Goal: Check status: Check status

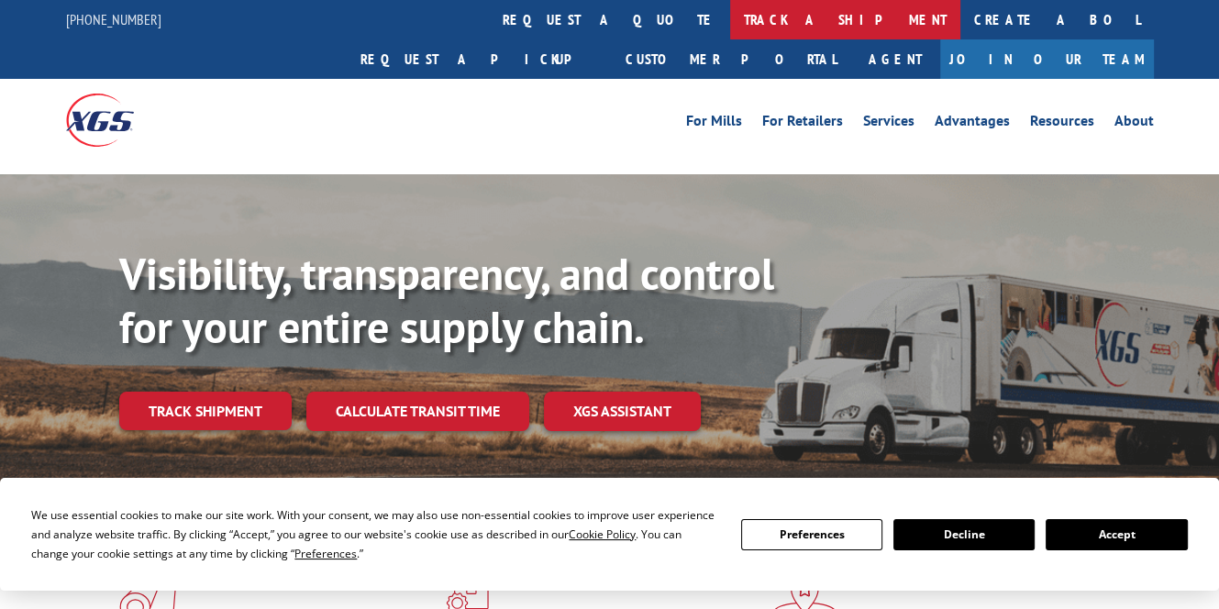
click at [730, 20] on link "track a shipment" at bounding box center [845, 19] width 230 height 39
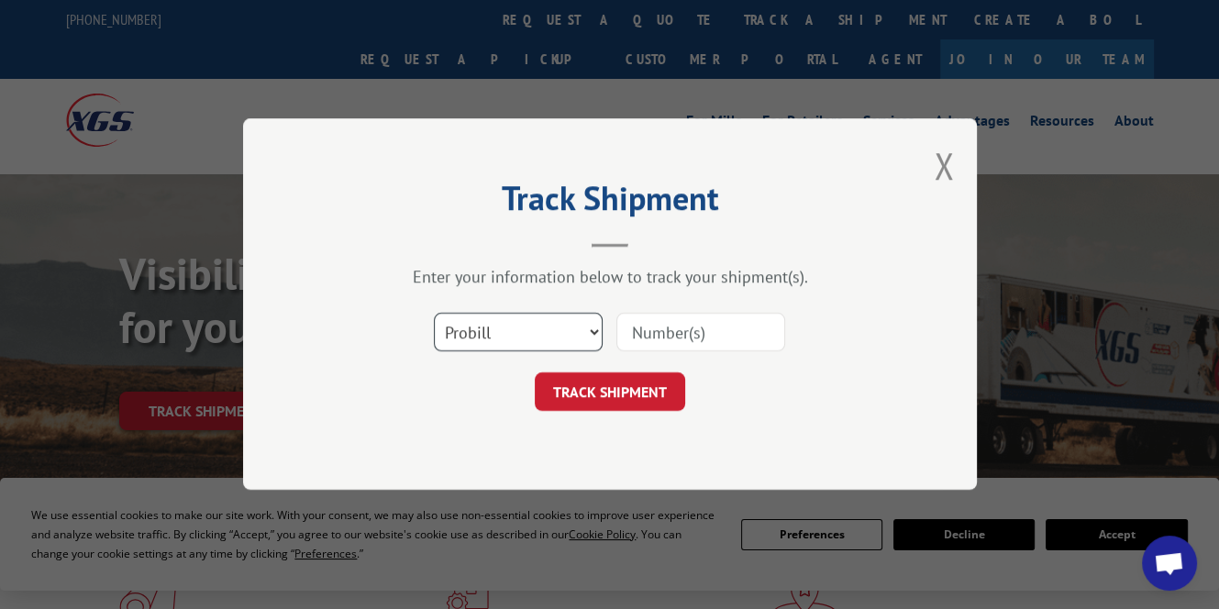
click at [575, 329] on select "Select category... Probill BOL PO" at bounding box center [518, 333] width 169 height 39
select select "bol"
click at [434, 314] on select "Select category... Probill BOL PO" at bounding box center [518, 333] width 169 height 39
click at [708, 322] on input at bounding box center [700, 333] width 169 height 39
paste input "7046095"
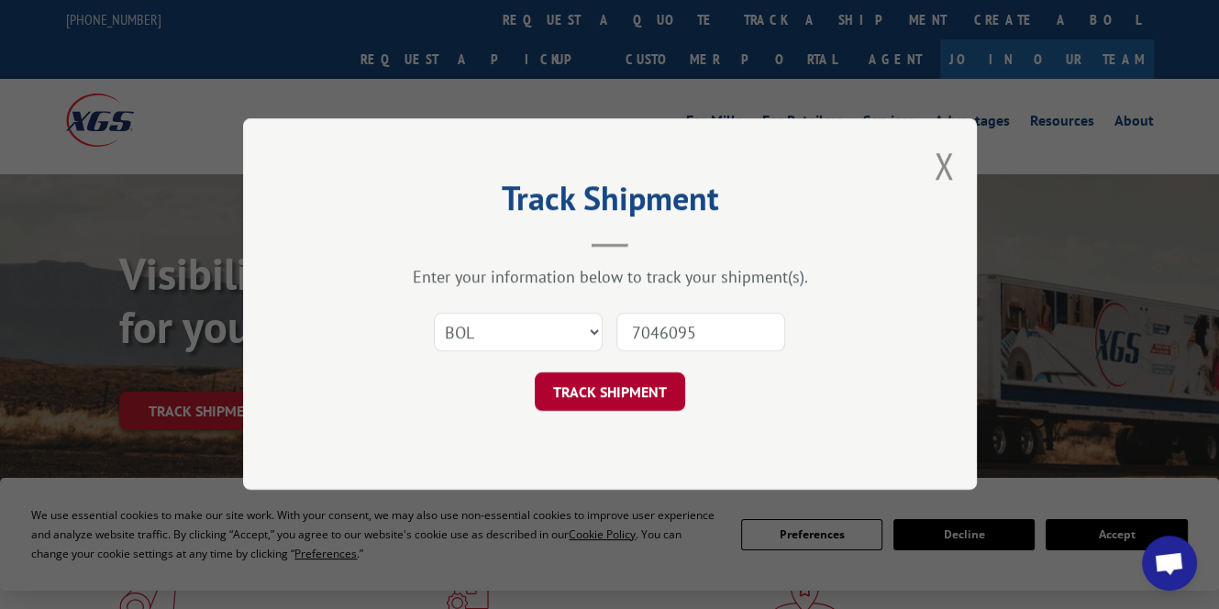
type input "7046095"
click at [606, 394] on button "TRACK SHIPMENT" at bounding box center [610, 392] width 150 height 39
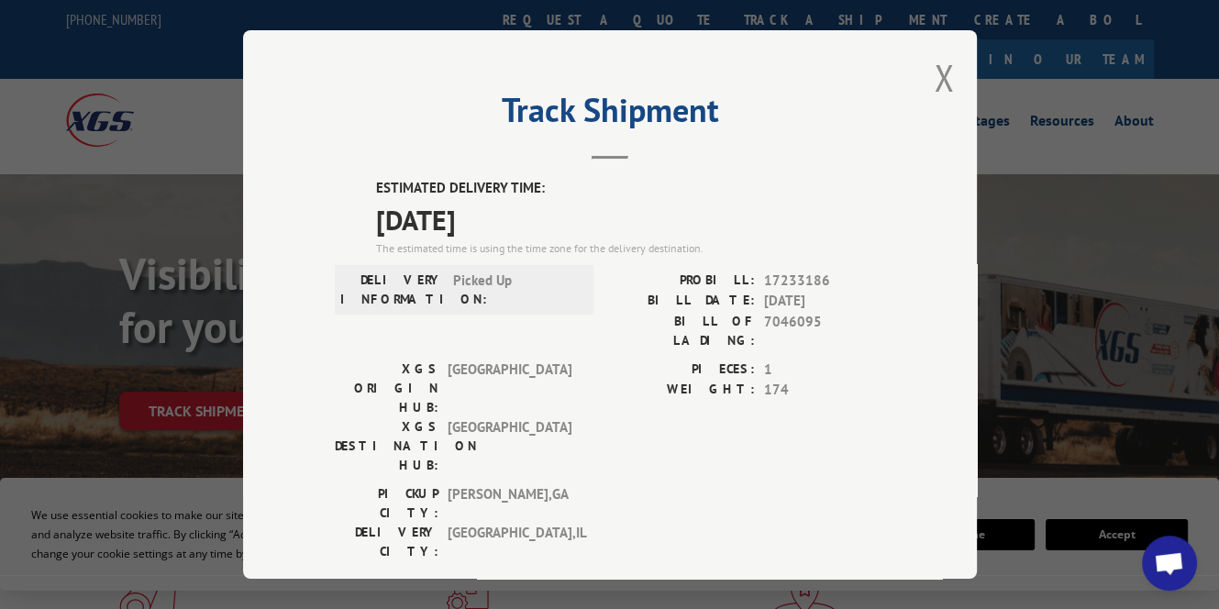
drag, startPoint x: 0, startPoint y: 256, endPoint x: 11, endPoint y: 246, distance: 14.9
click at [1, 255] on div "Track Shipment ESTIMATED DELIVERY TIME: [DATE] The estimated time is using the …" at bounding box center [609, 304] width 1219 height 609
click at [940, 70] on button "Close modal" at bounding box center [944, 77] width 20 height 49
